Goal: Task Accomplishment & Management: Use online tool/utility

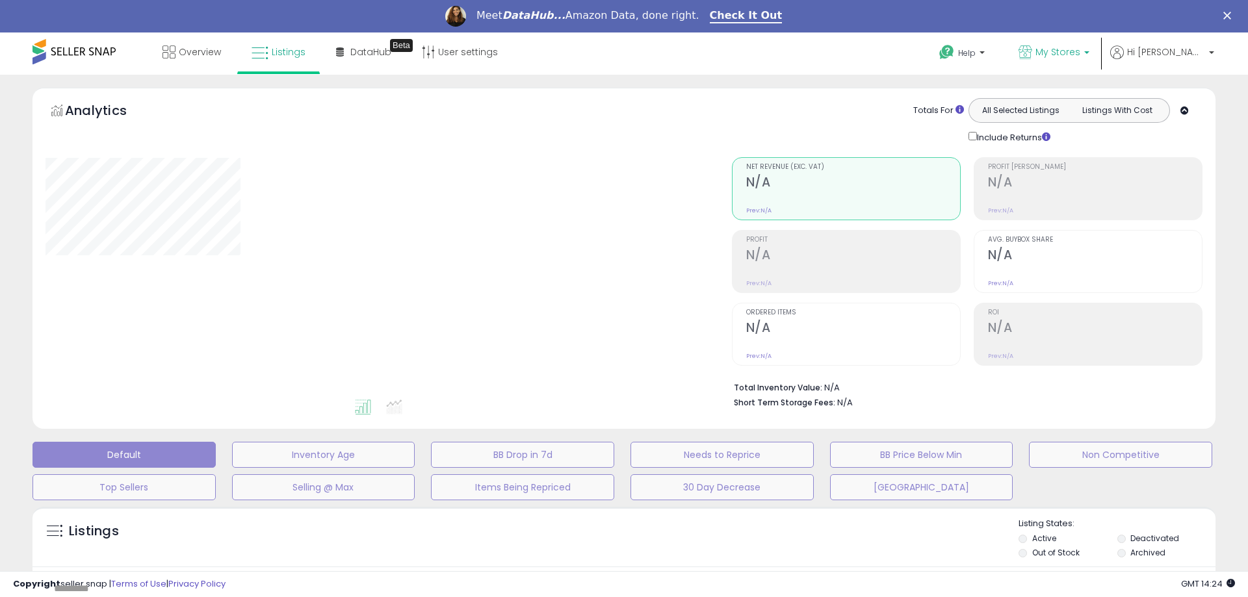
click at [1090, 59] on p "My Stores" at bounding box center [1054, 54] width 71 height 16
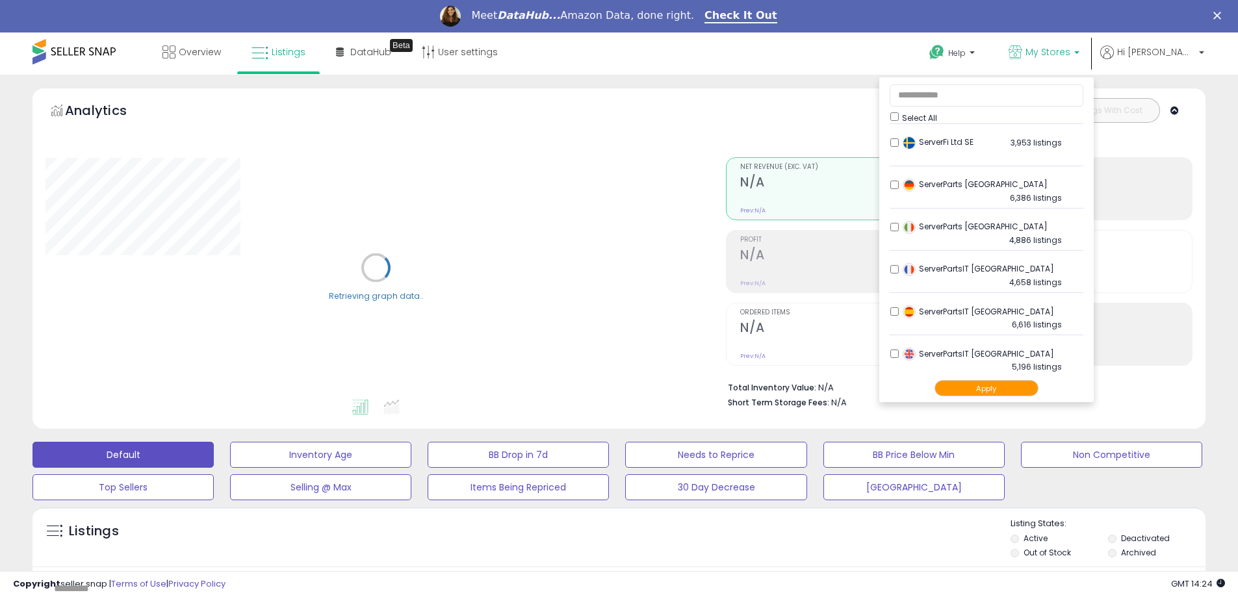
scroll to position [172, 0]
click at [1009, 390] on button "Apply" at bounding box center [987, 388] width 104 height 16
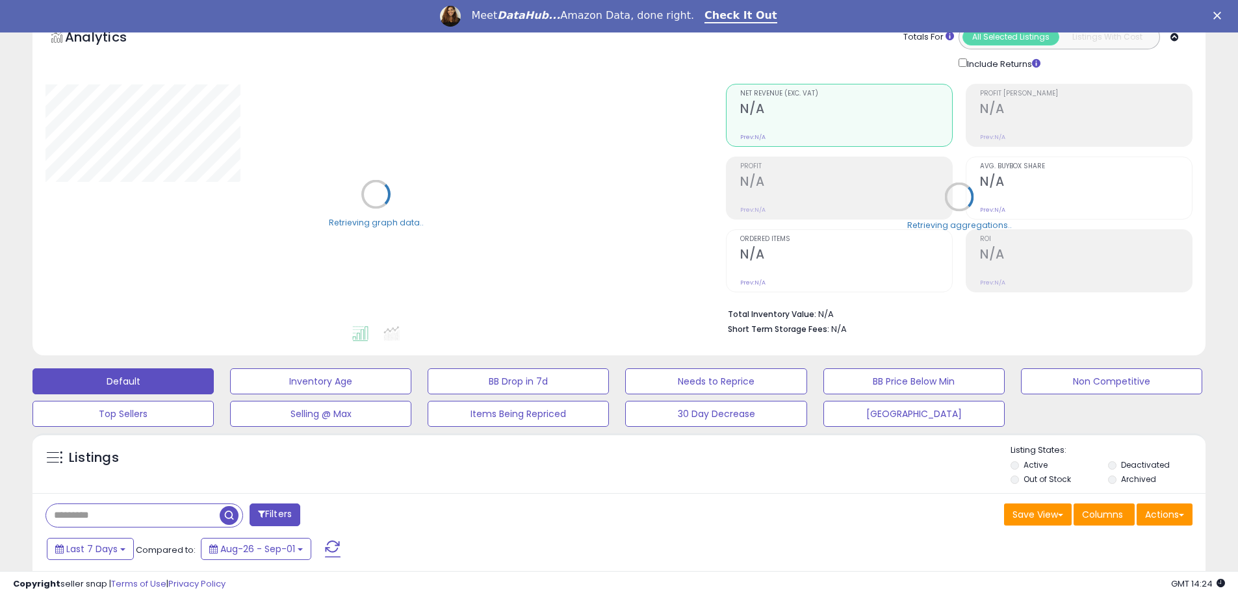
scroll to position [130, 0]
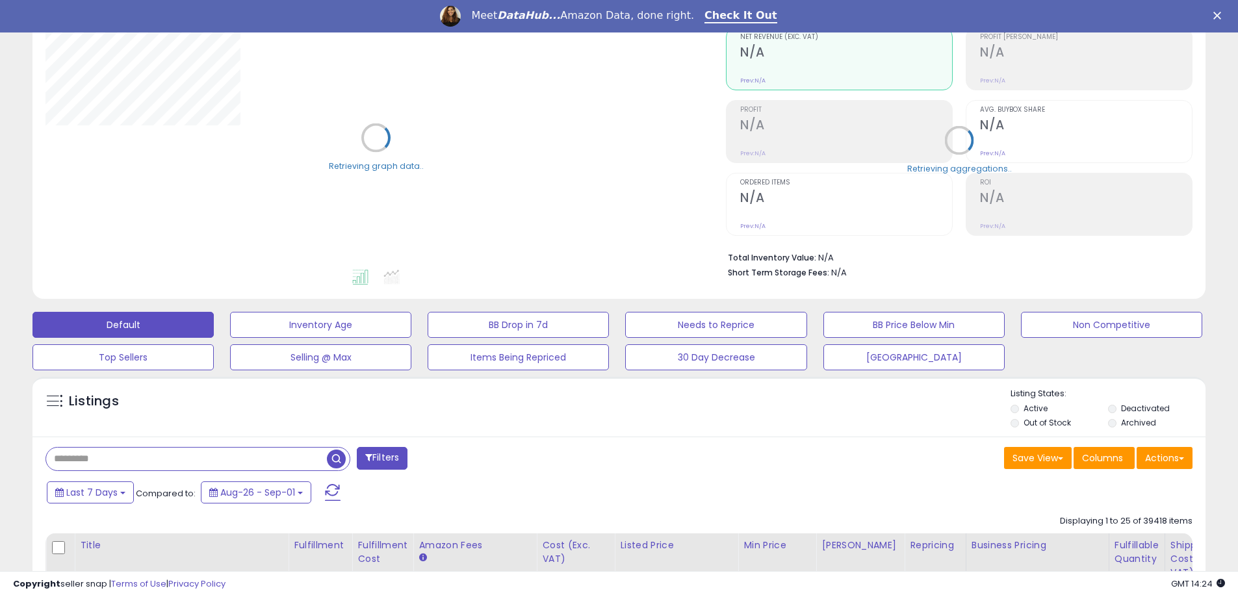
click at [164, 453] on input "text" at bounding box center [186, 459] width 281 height 23
paste input "**********"
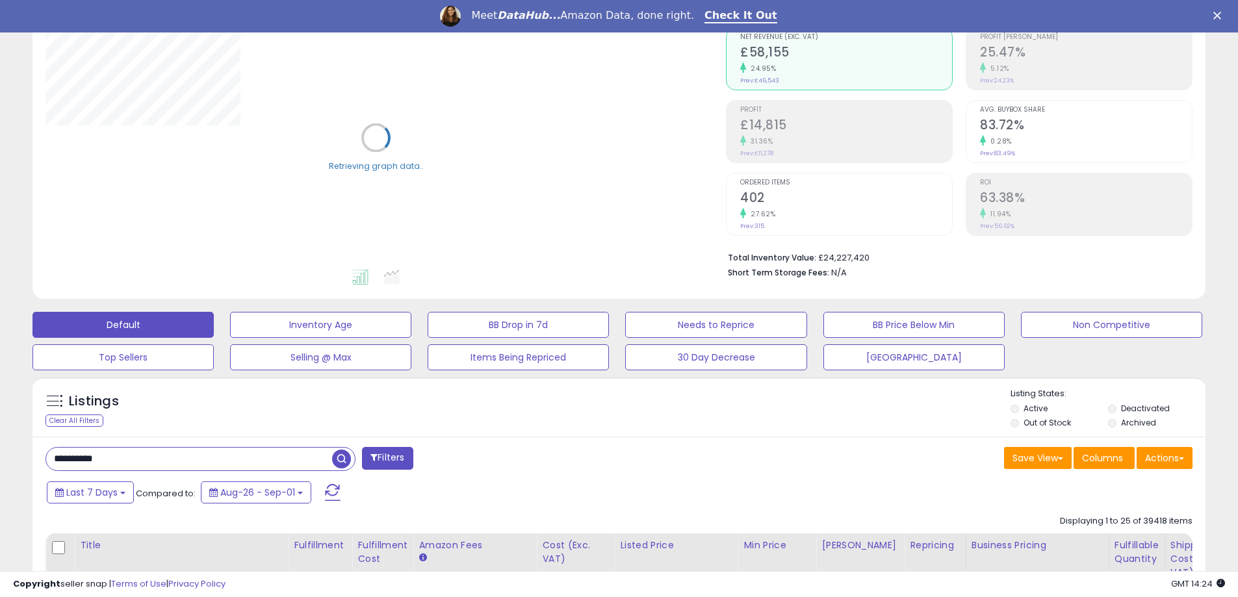
type input "**********"
click at [340, 460] on span "button" at bounding box center [341, 459] width 19 height 19
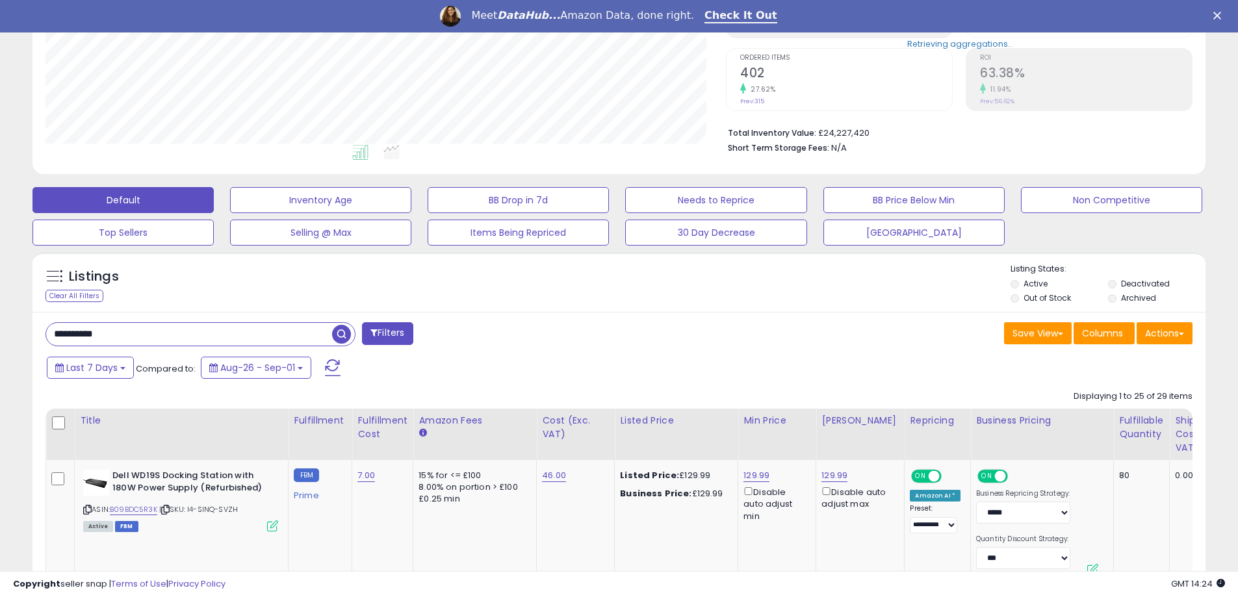
scroll to position [260, 0]
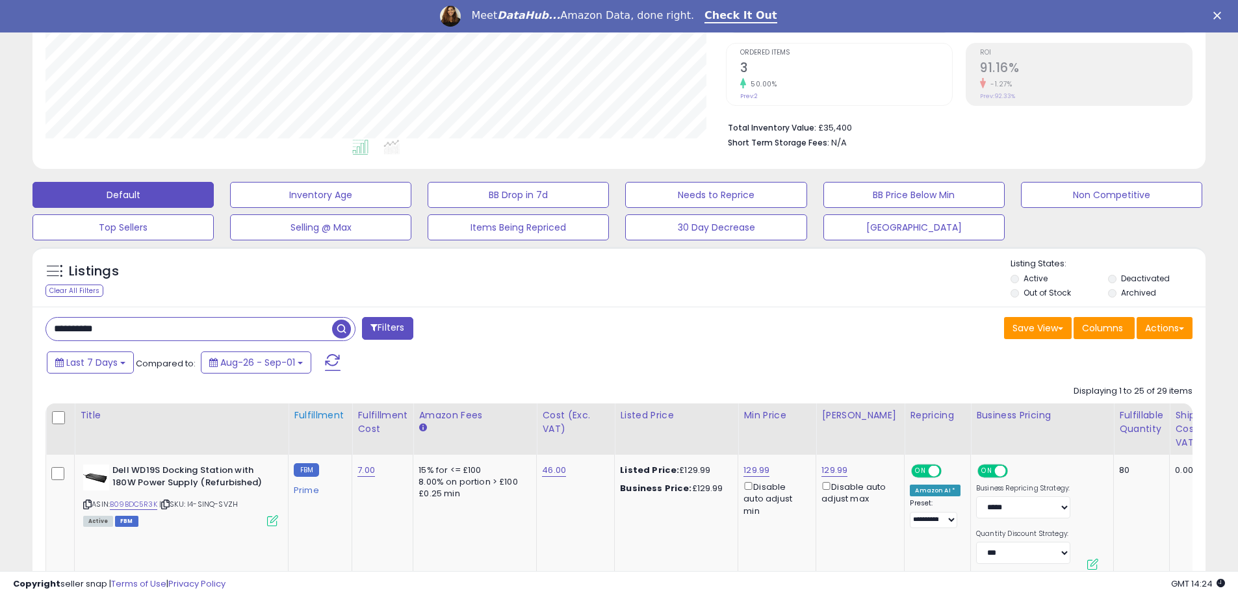
click at [324, 416] on div "Fulfillment" at bounding box center [320, 416] width 53 height 14
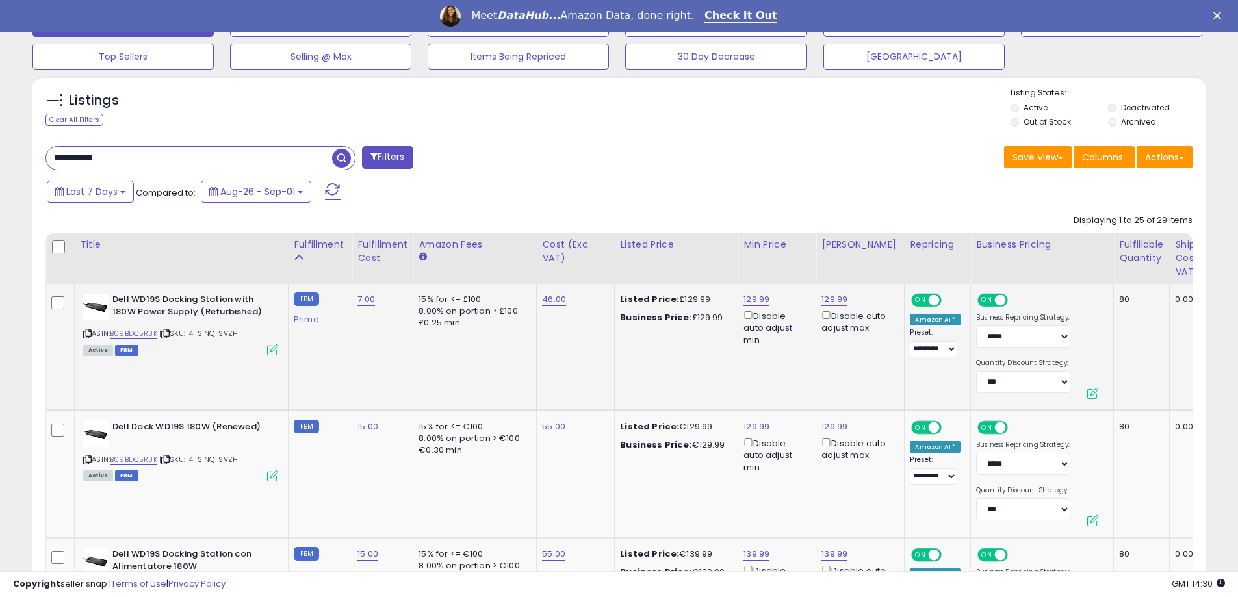
scroll to position [436, 0]
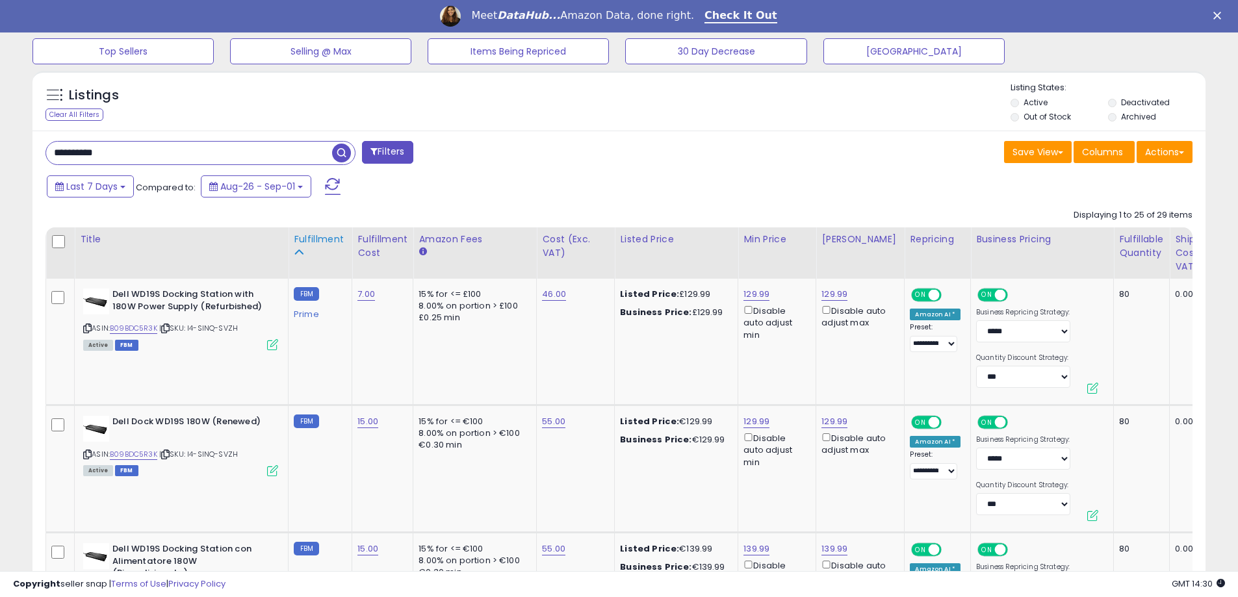
click at [311, 241] on div "Fulfillment" at bounding box center [320, 240] width 53 height 14
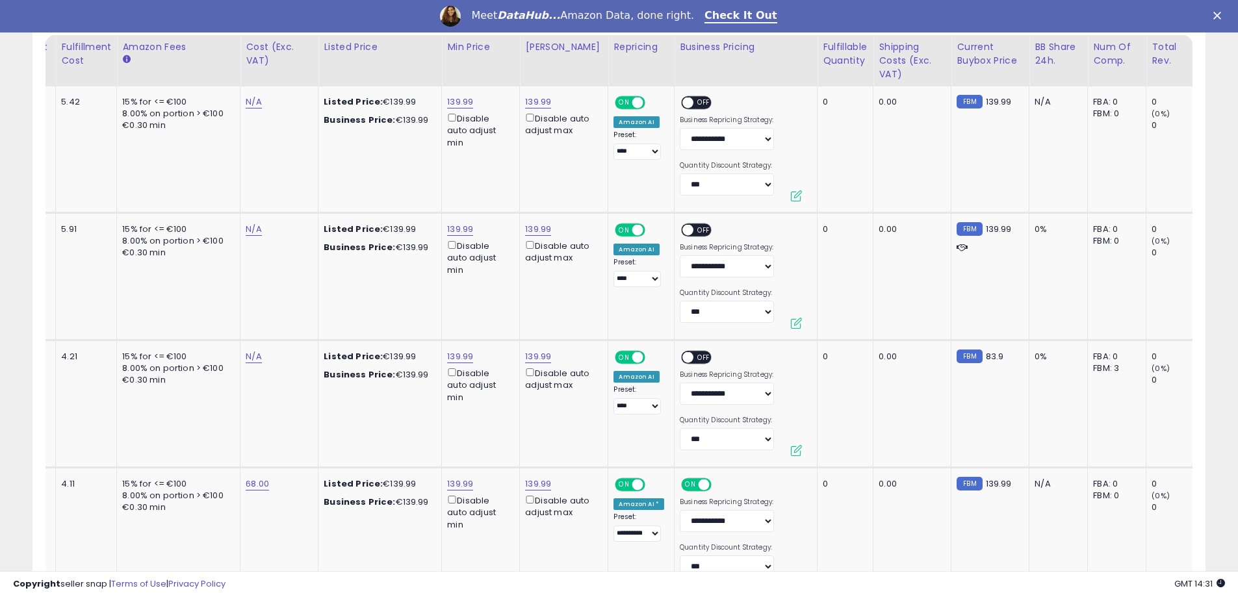
scroll to position [631, 0]
